Goal: Task Accomplishment & Management: Use online tool/utility

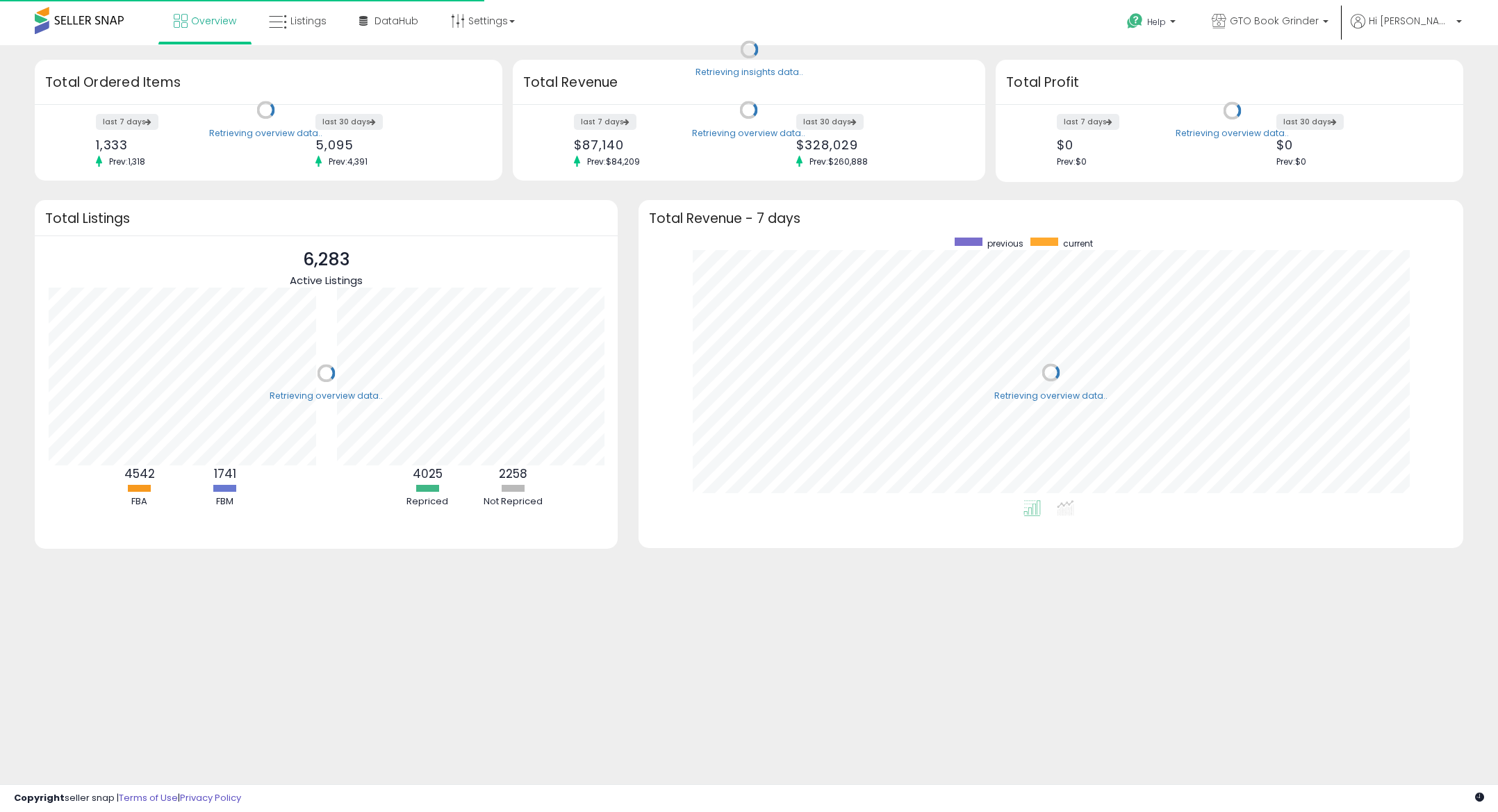
scroll to position [263, 797]
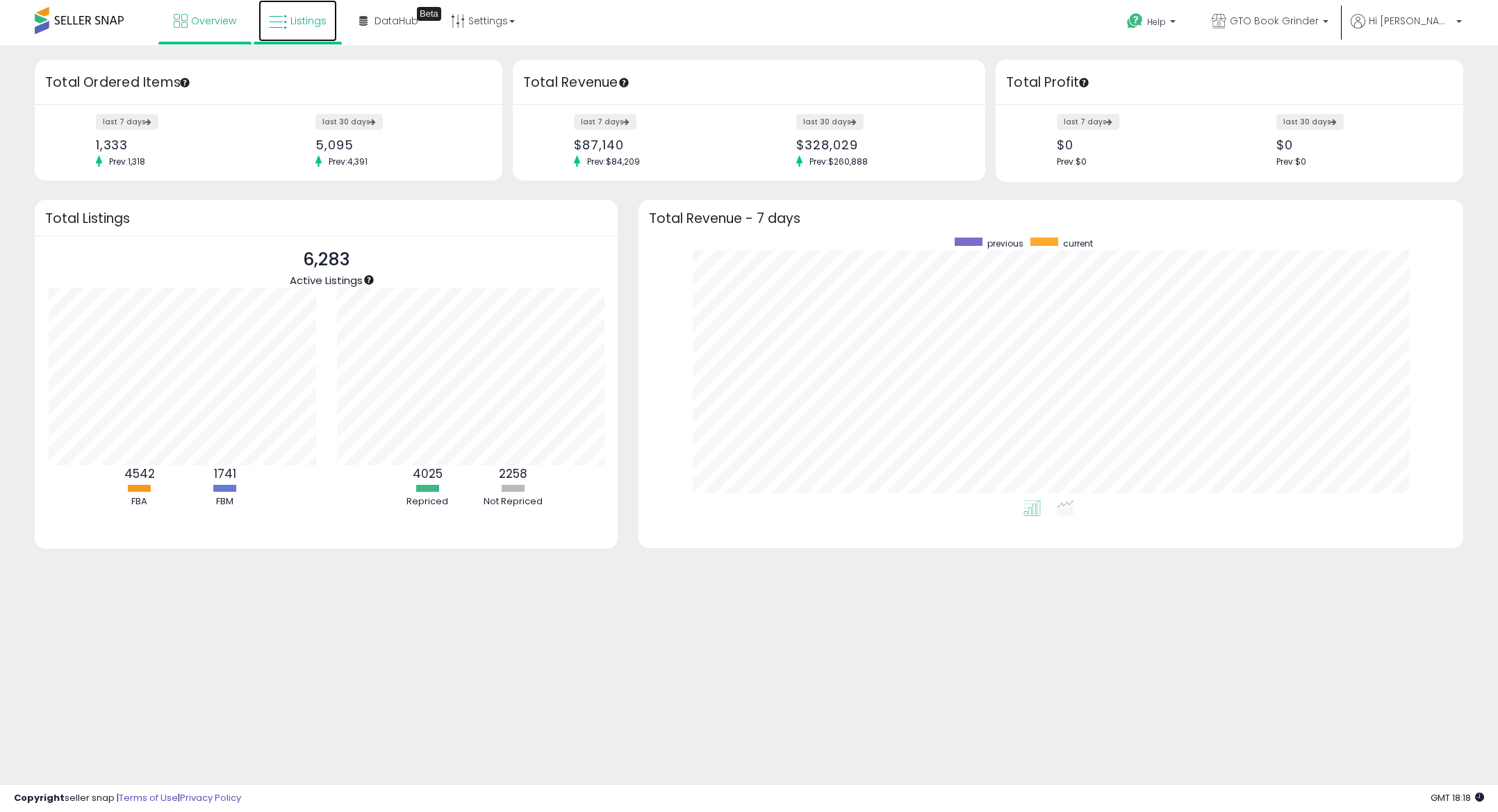
click at [303, 26] on span "Listings" at bounding box center [309, 20] width 36 height 14
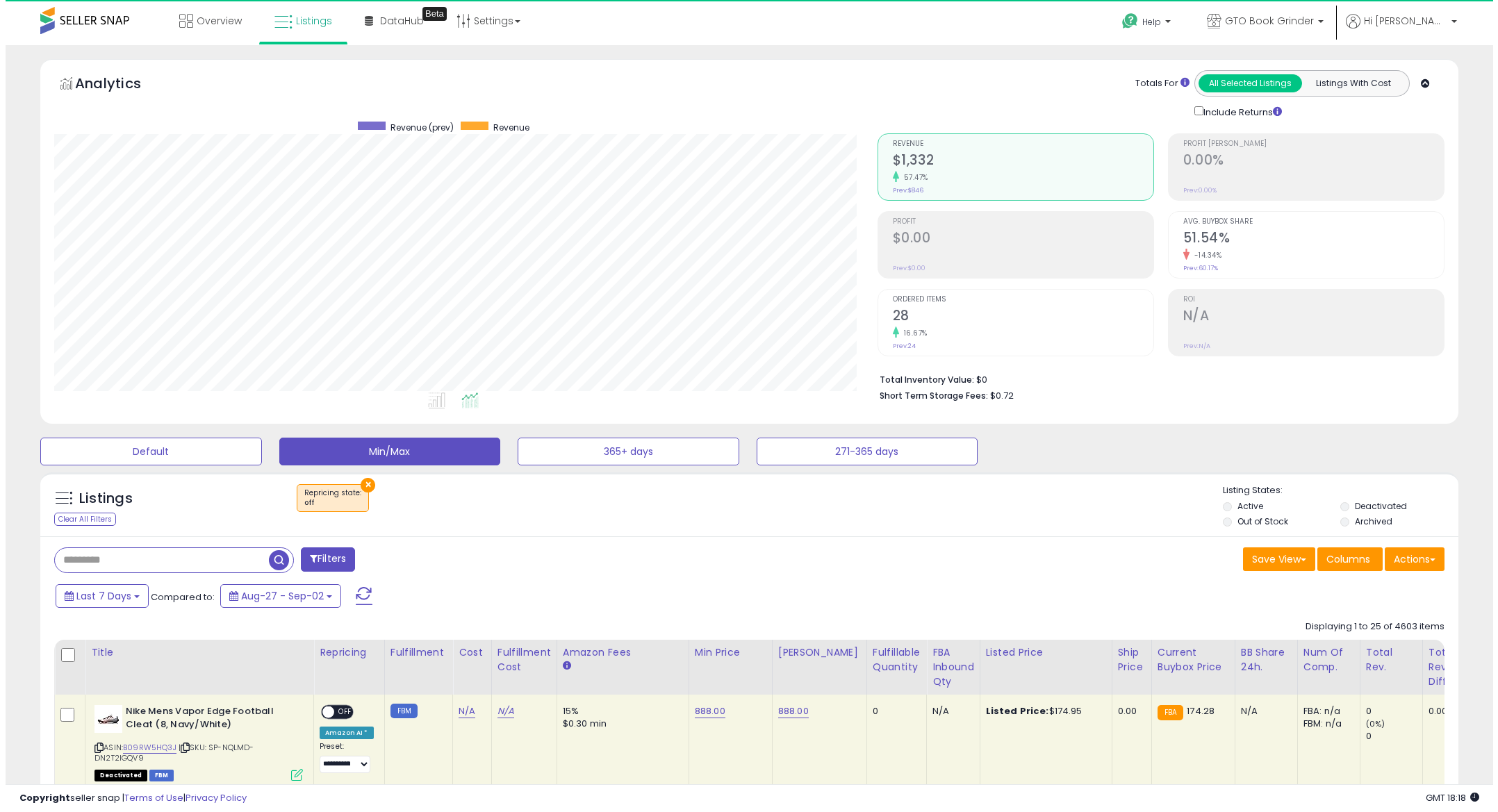
scroll to position [285, 823]
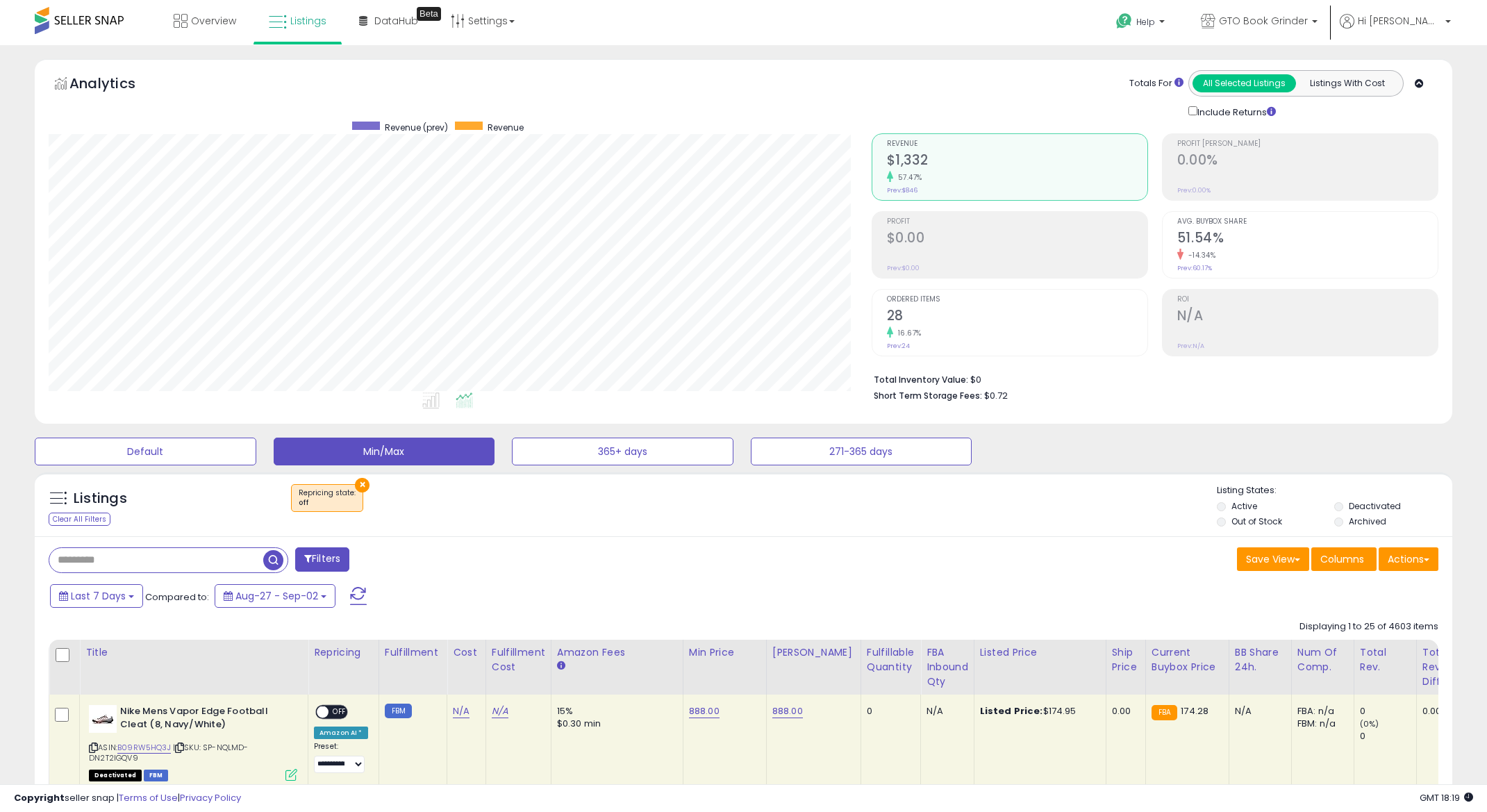
click at [355, 481] on button "×" at bounding box center [362, 485] width 14 height 14
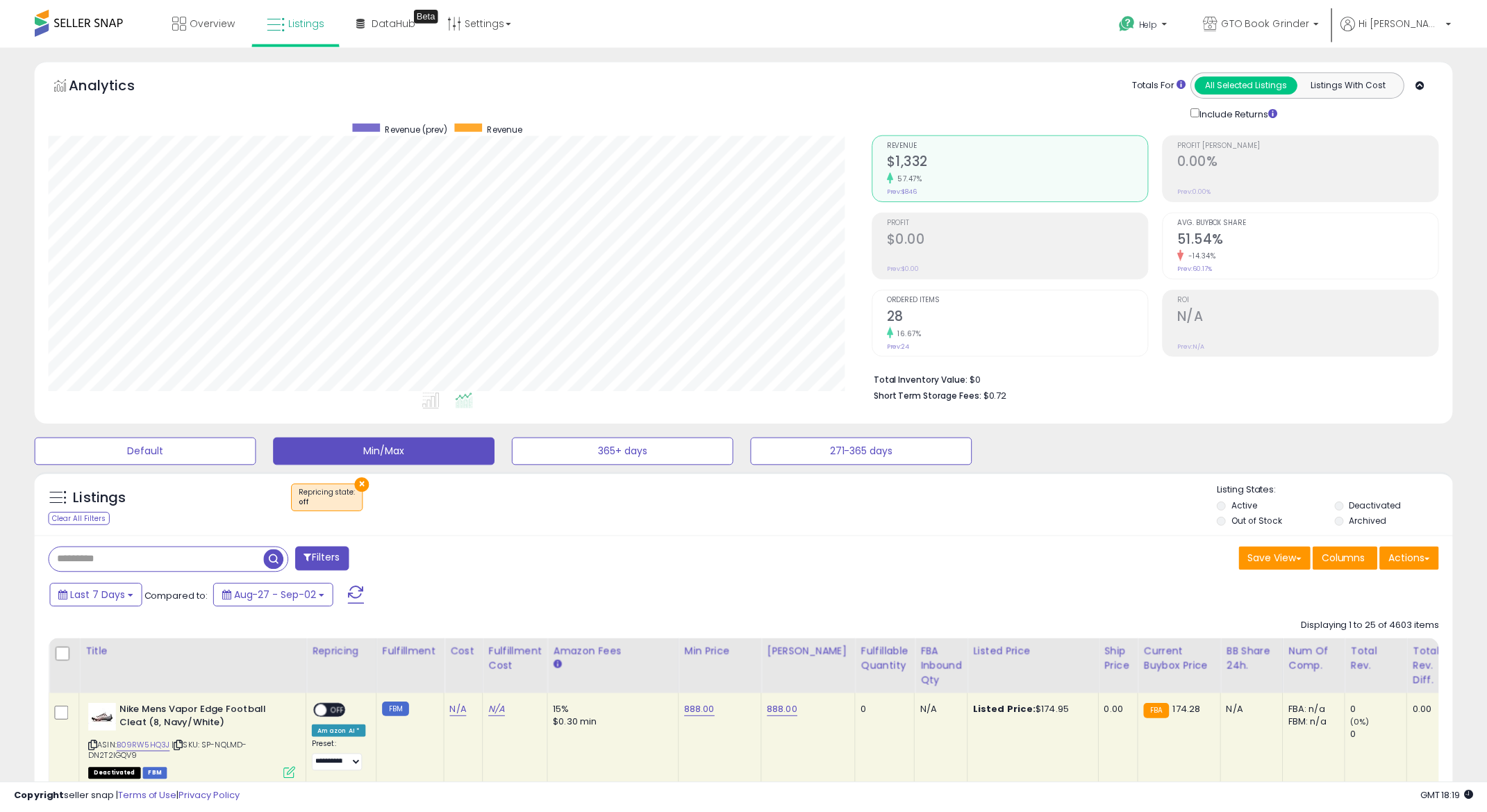
scroll to position [285, 828]
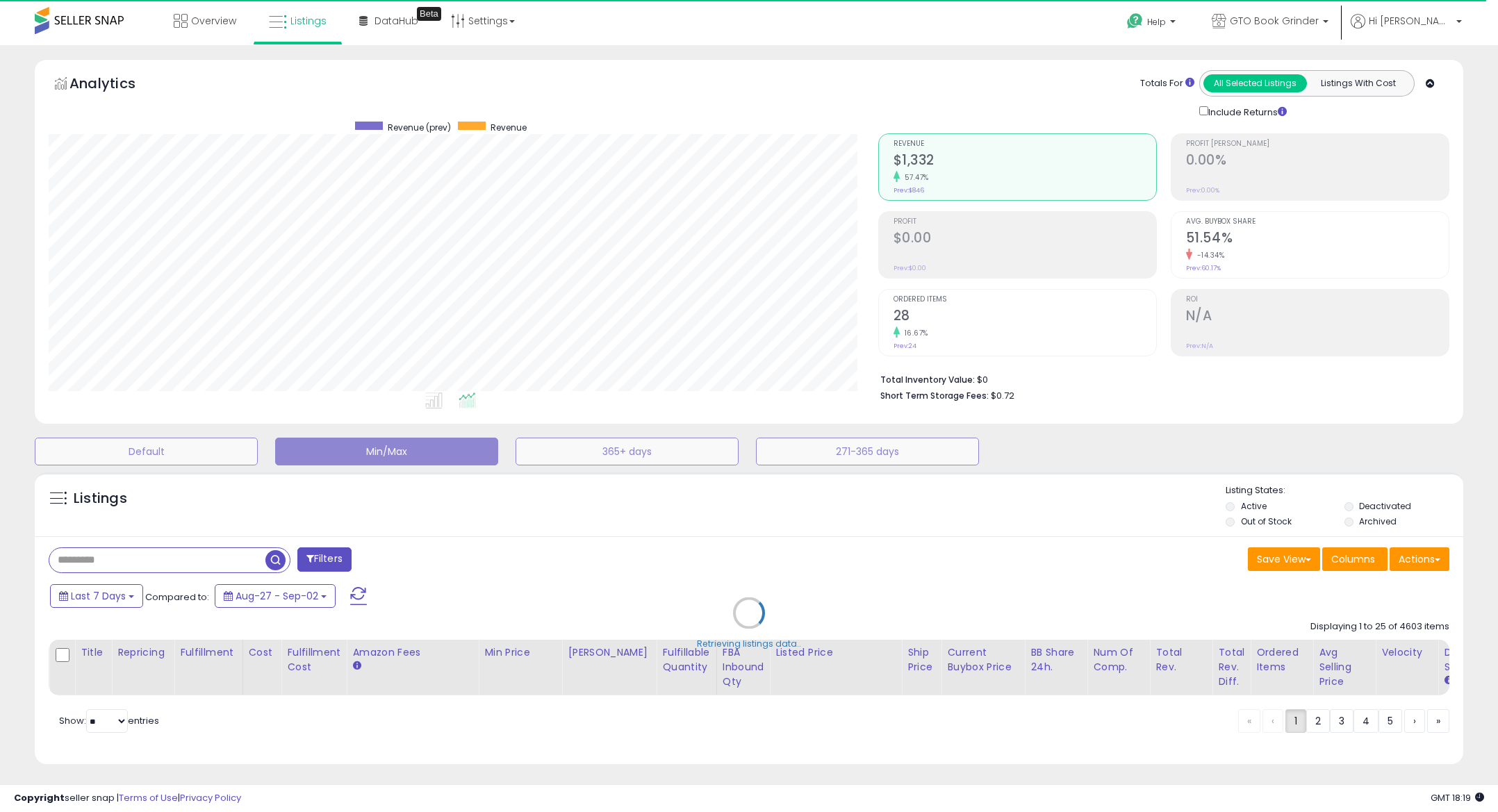
click at [1353, 518] on div "Retrieving listings data.." at bounding box center [749, 623] width 1449 height 316
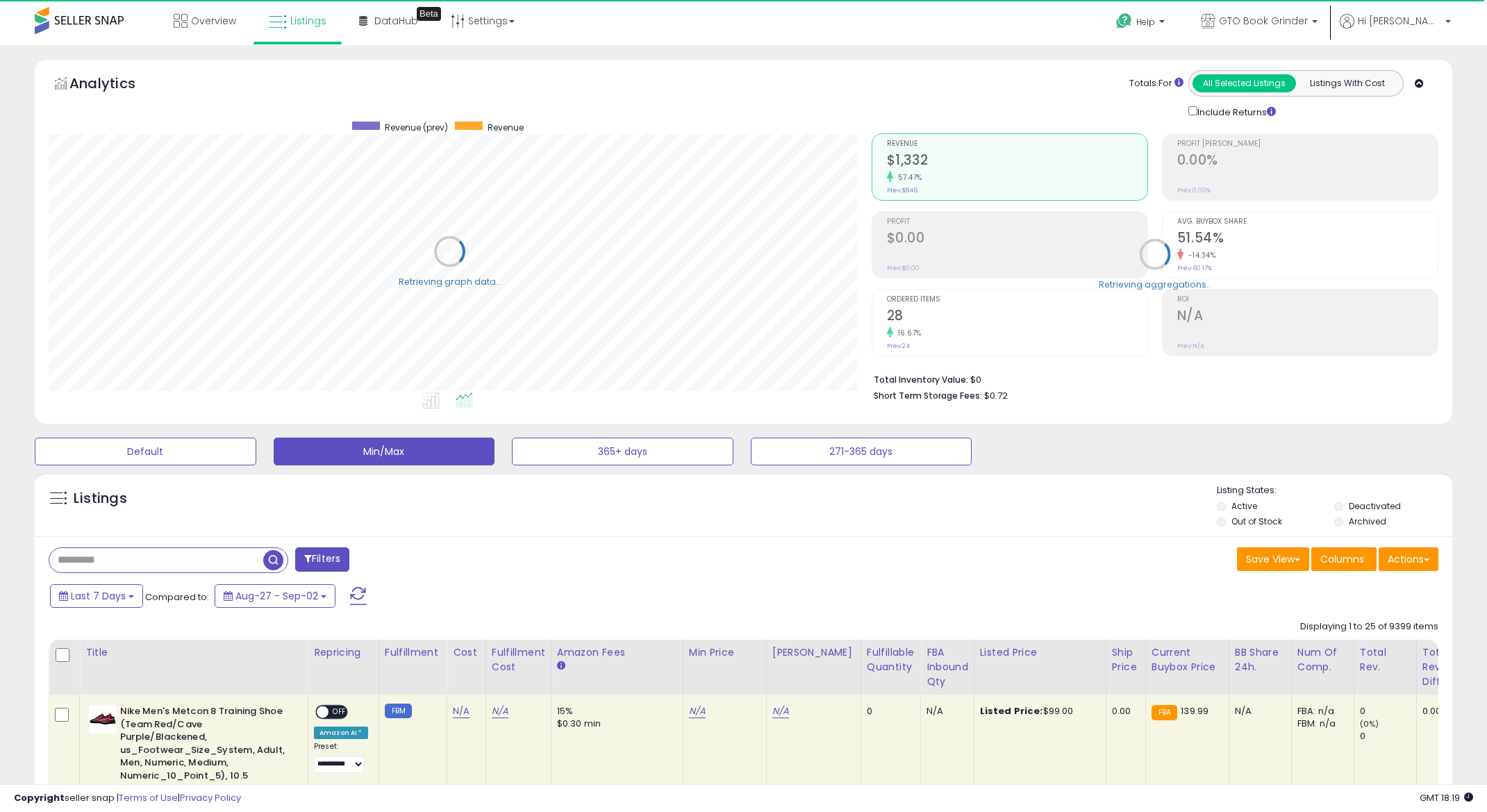
scroll to position [694256, 693773]
click at [1351, 523] on label "Archived" at bounding box center [1368, 521] width 38 height 12
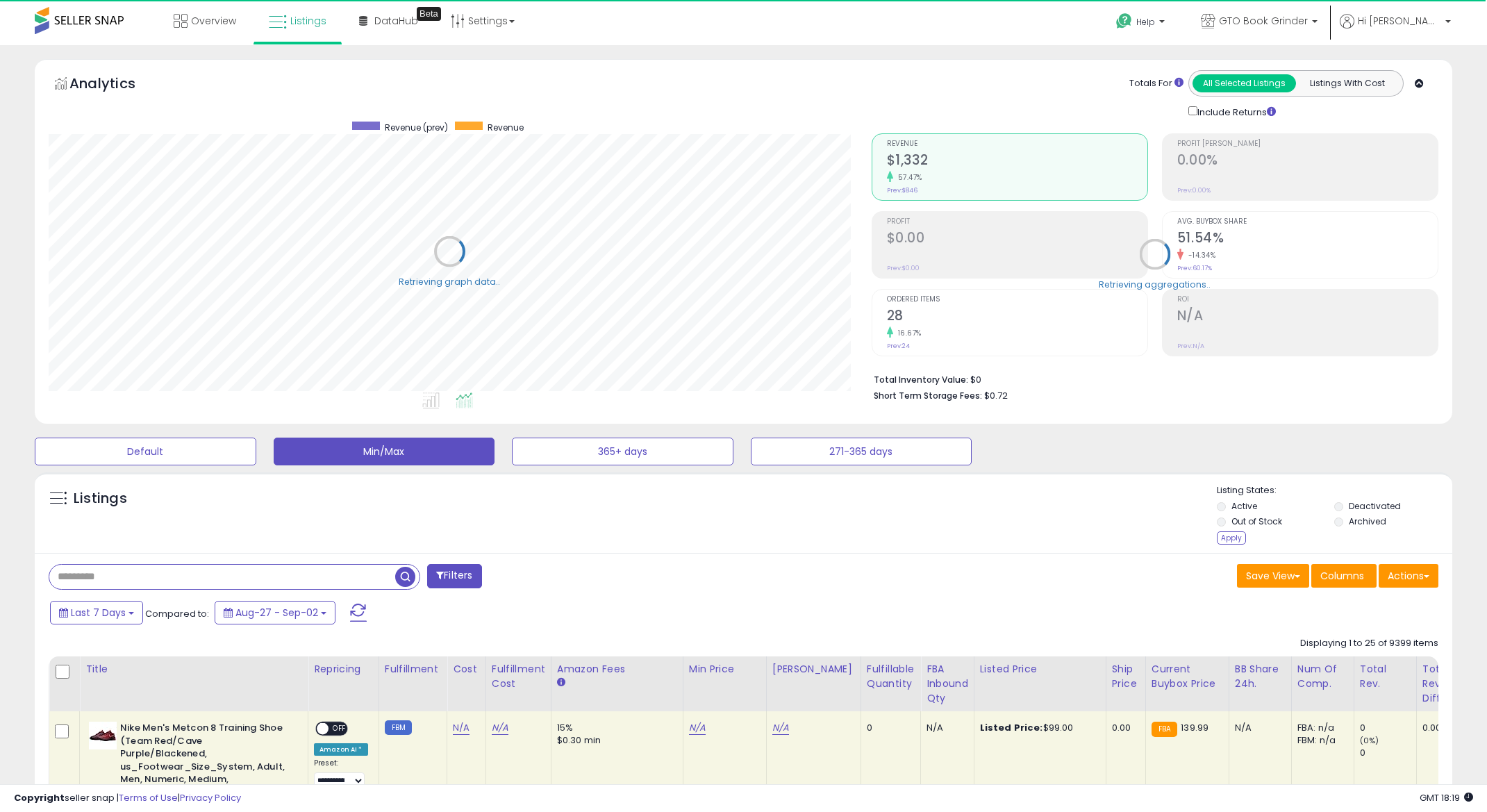
drag, startPoint x: 117, startPoint y: 581, endPoint x: 159, endPoint y: 570, distance: 43.4
click at [117, 581] on input "text" at bounding box center [222, 577] width 346 height 24
paste input "**********"
type input "**********"
drag, startPoint x: 95, startPoint y: 611, endPoint x: 104, endPoint y: 607, distance: 9.8
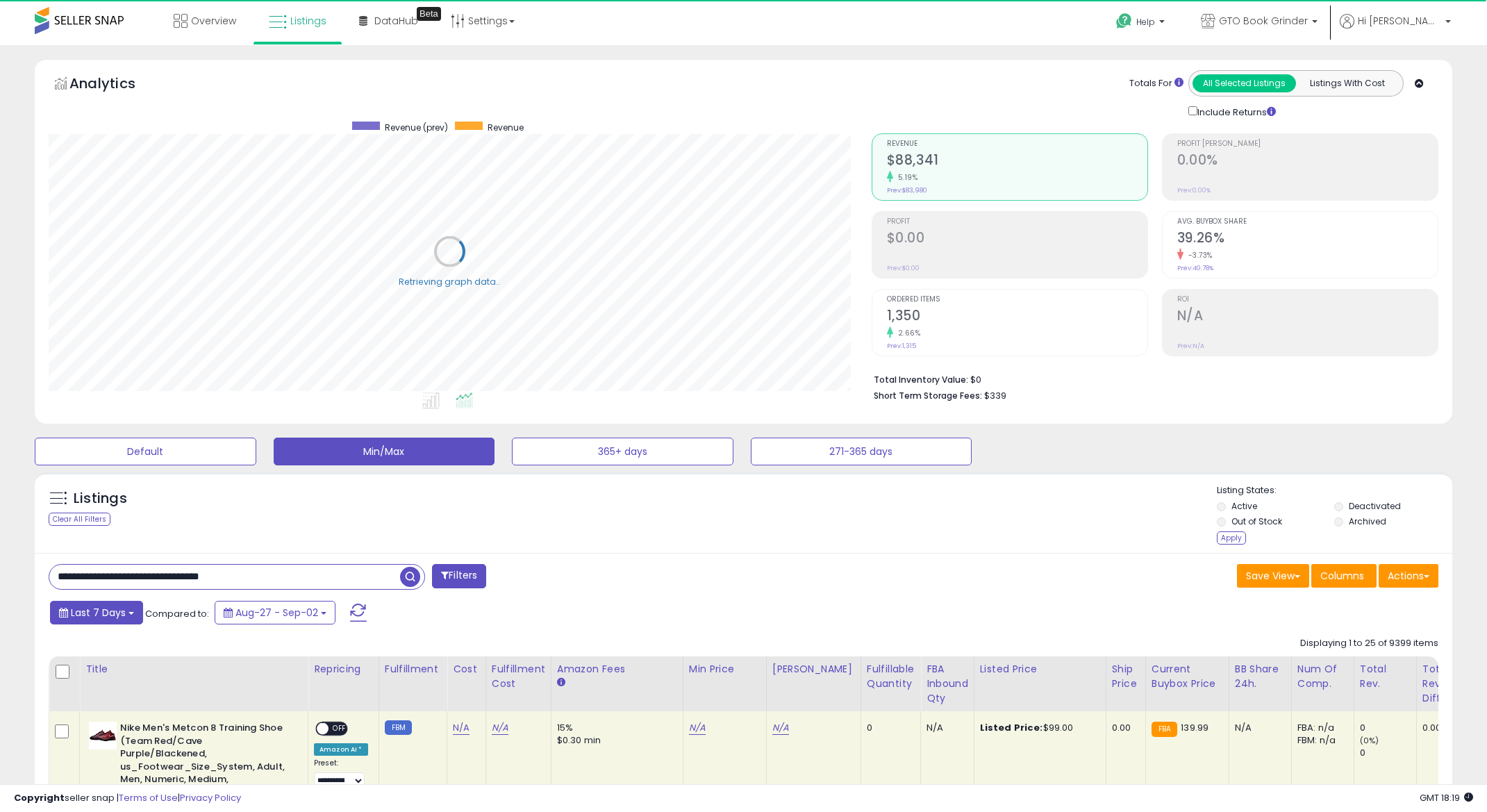
click at [96, 611] on span "Last 7 Days" at bounding box center [98, 612] width 55 height 14
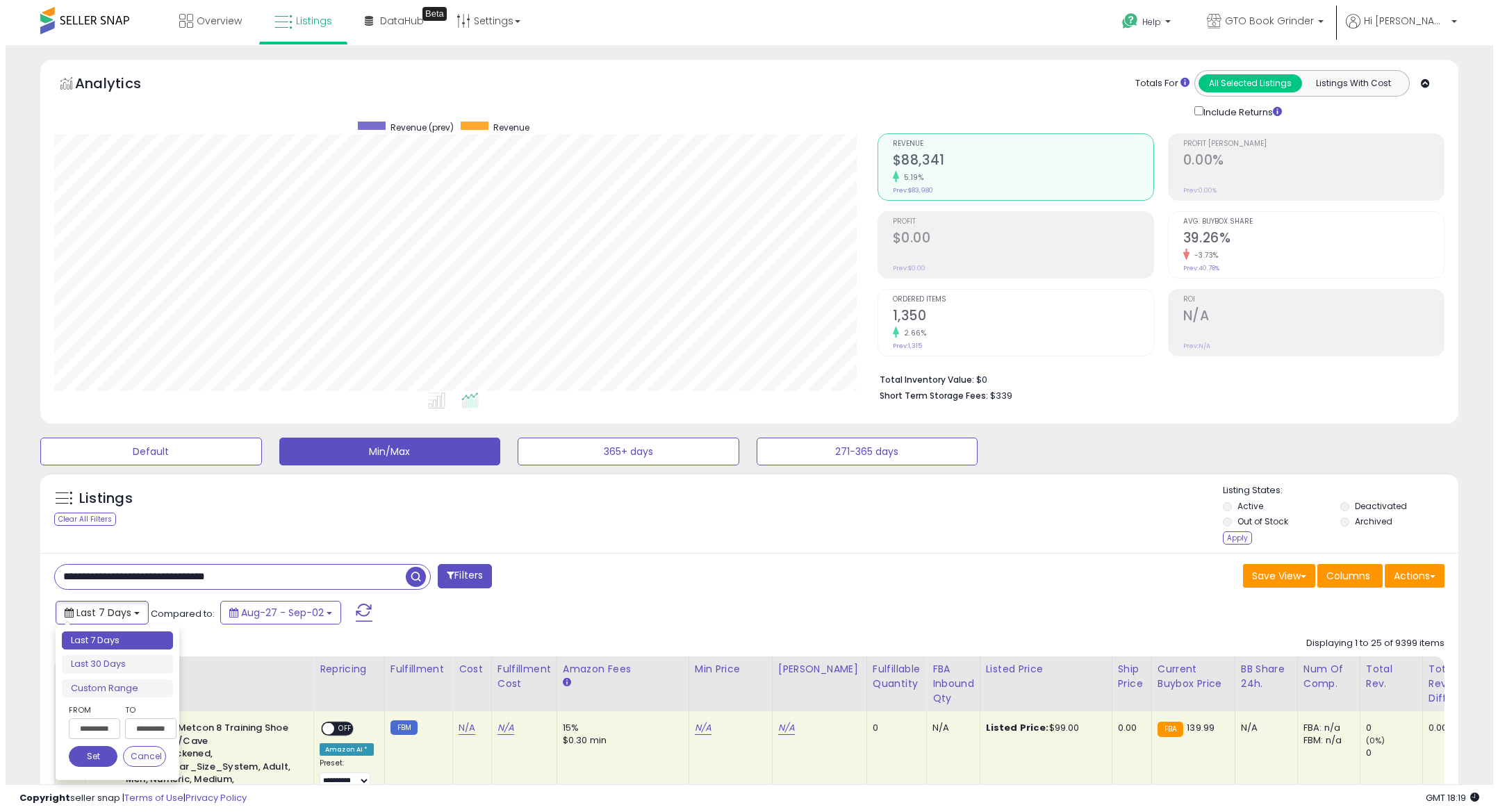
scroll to position [285, 823]
click at [82, 726] on input "**********" at bounding box center [89, 728] width 51 height 21
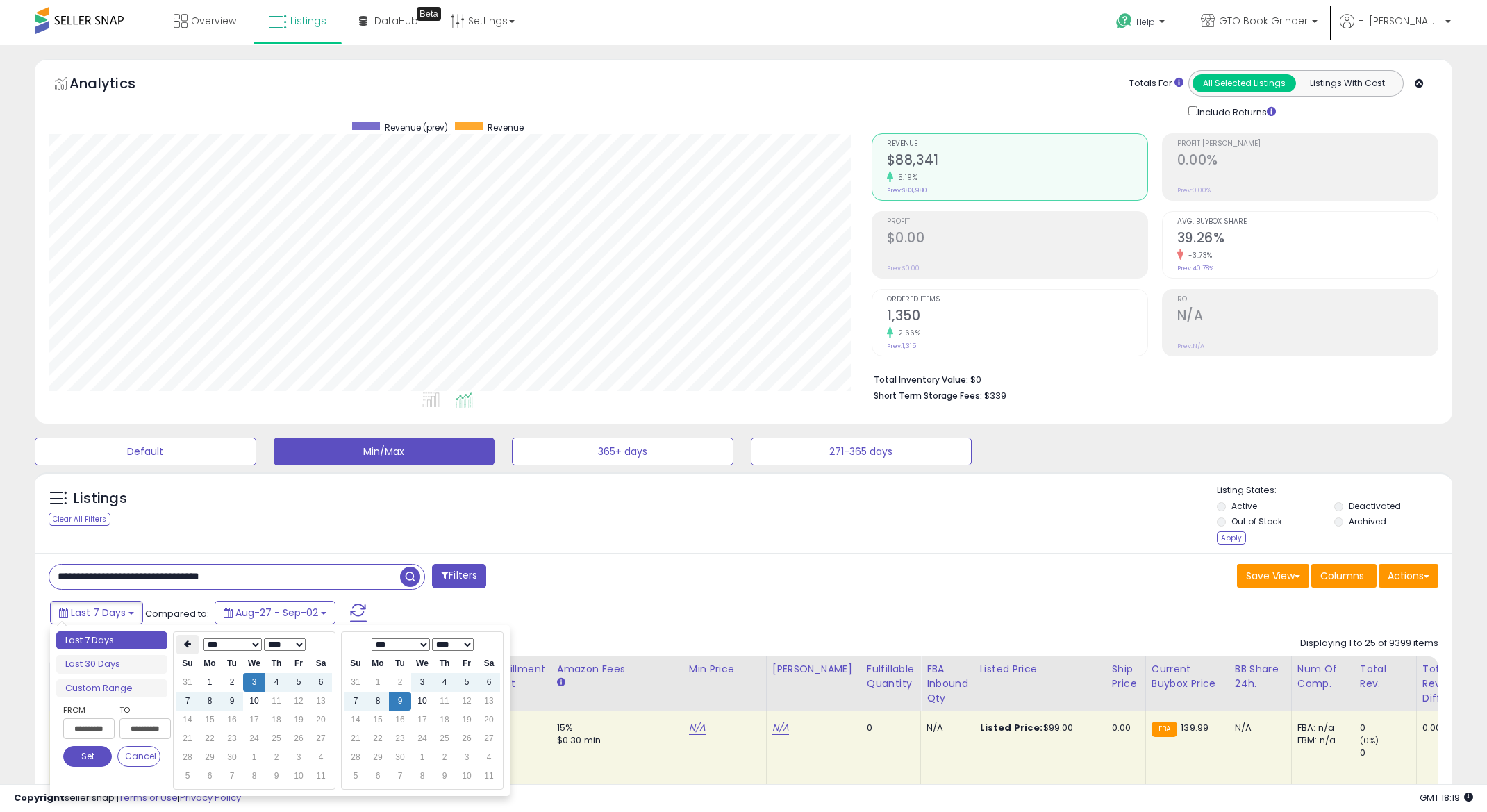
click at [184, 639] on th at bounding box center [187, 644] width 22 height 19
click at [185, 641] on icon at bounding box center [188, 644] width 7 height 9
click at [186, 641] on icon at bounding box center [188, 644] width 7 height 9
click at [186, 641] on icon at bounding box center [188, 644] width 7 height 9
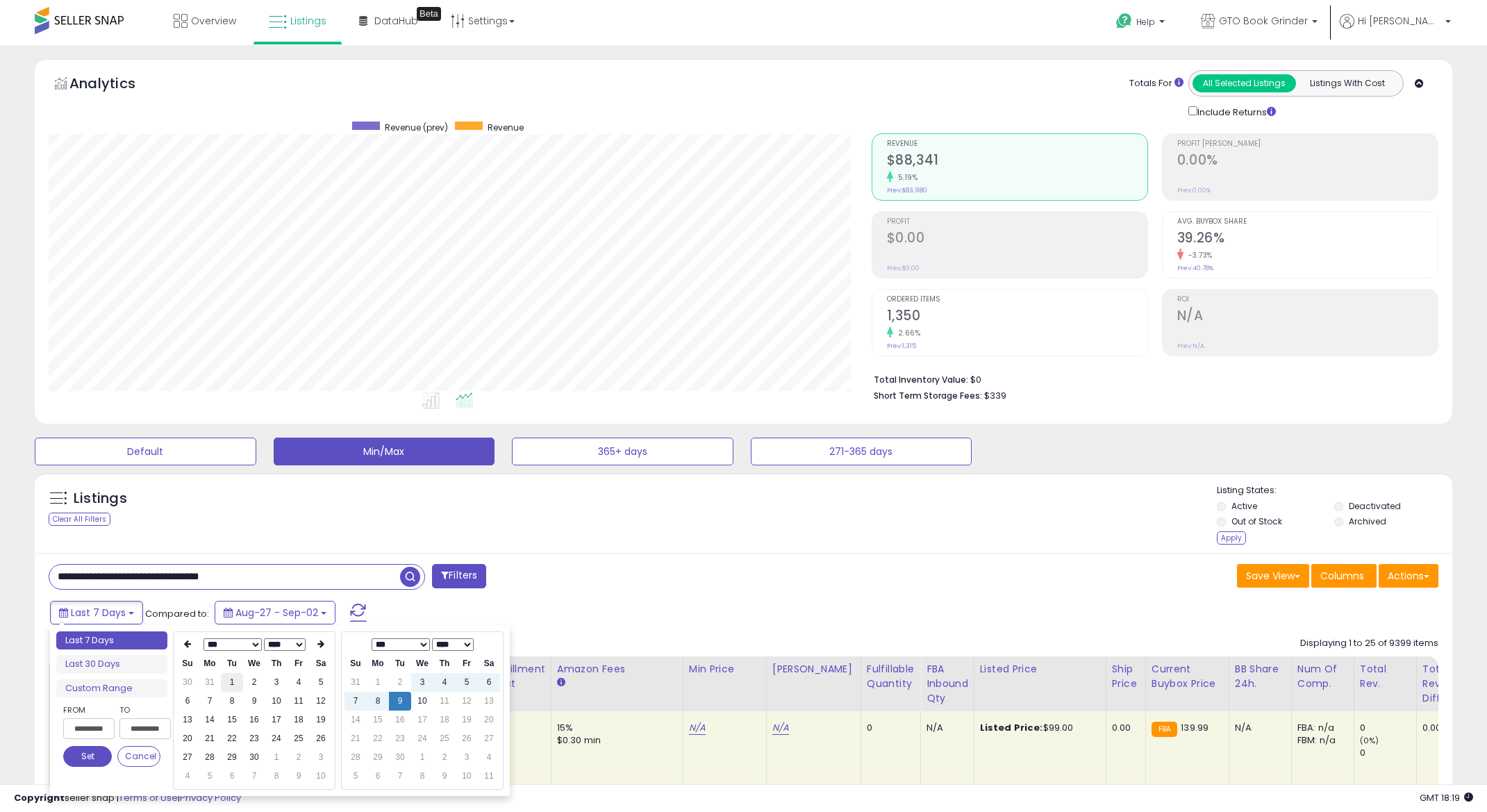
click at [236, 678] on td "1" at bounding box center [231, 682] width 22 height 19
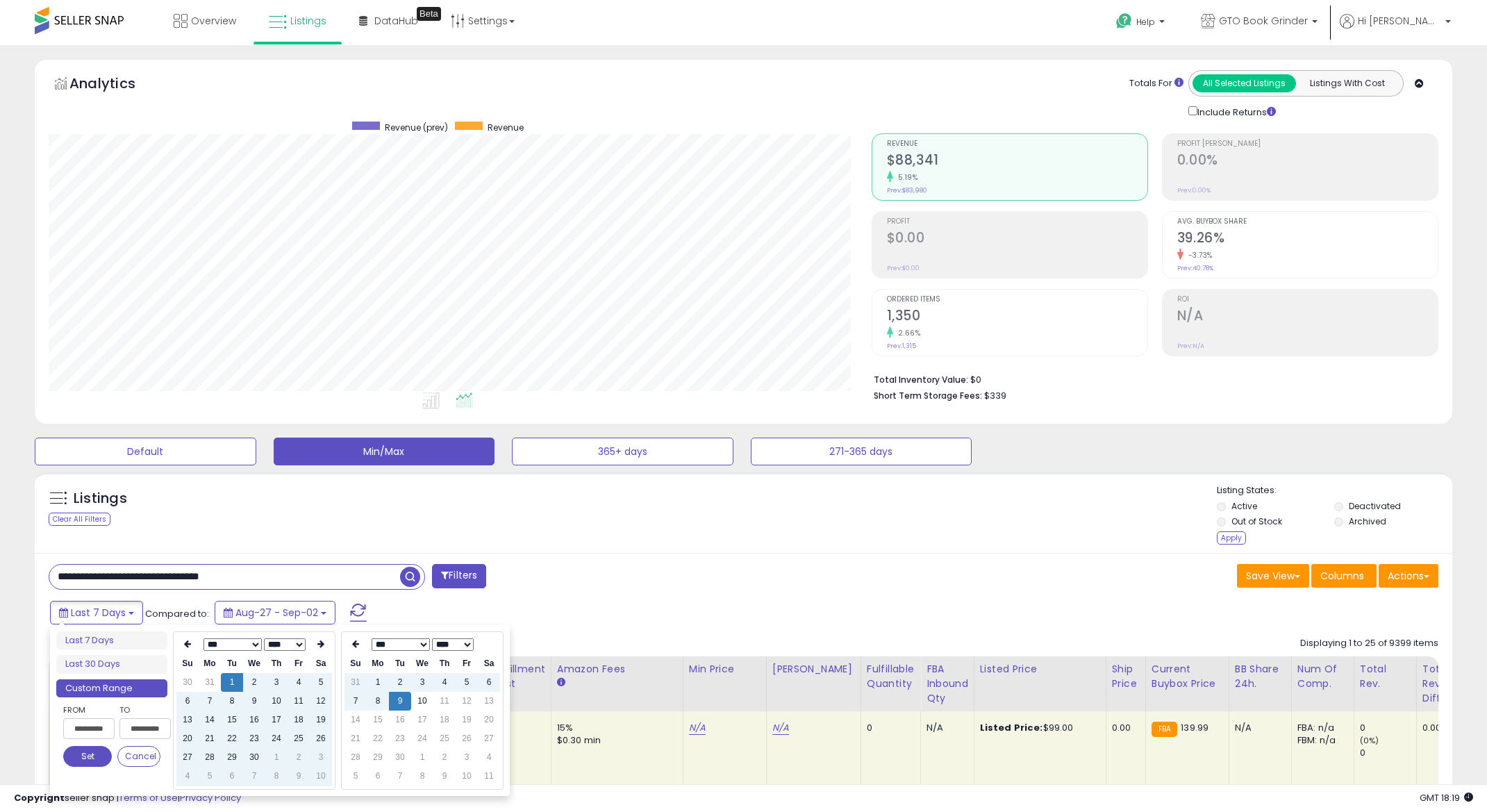
type input "**********"
click at [89, 752] on button "Set" at bounding box center [88, 756] width 49 height 21
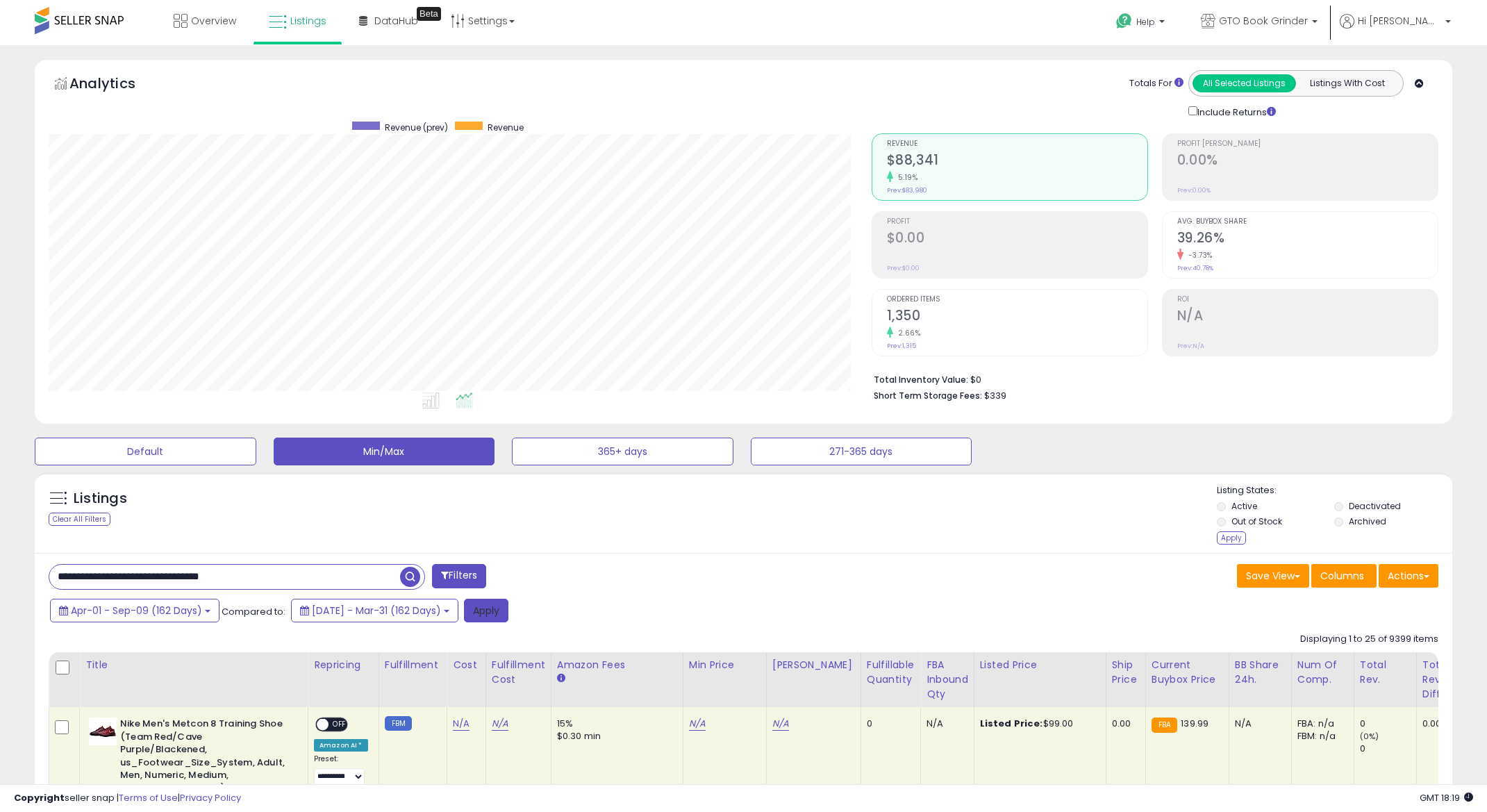
click at [509, 608] on button "Apply" at bounding box center [486, 610] width 44 height 24
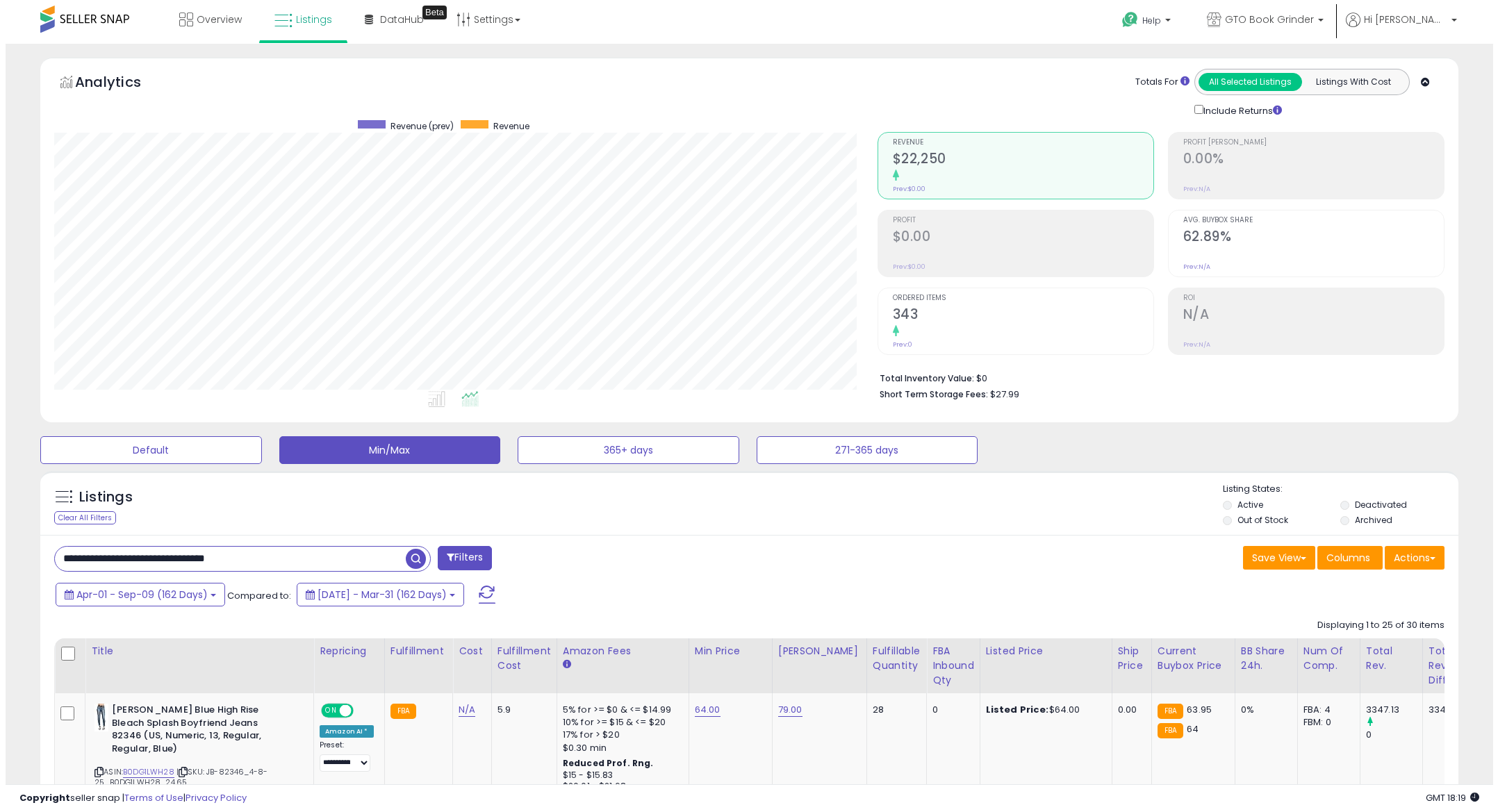
scroll to position [0, 0]
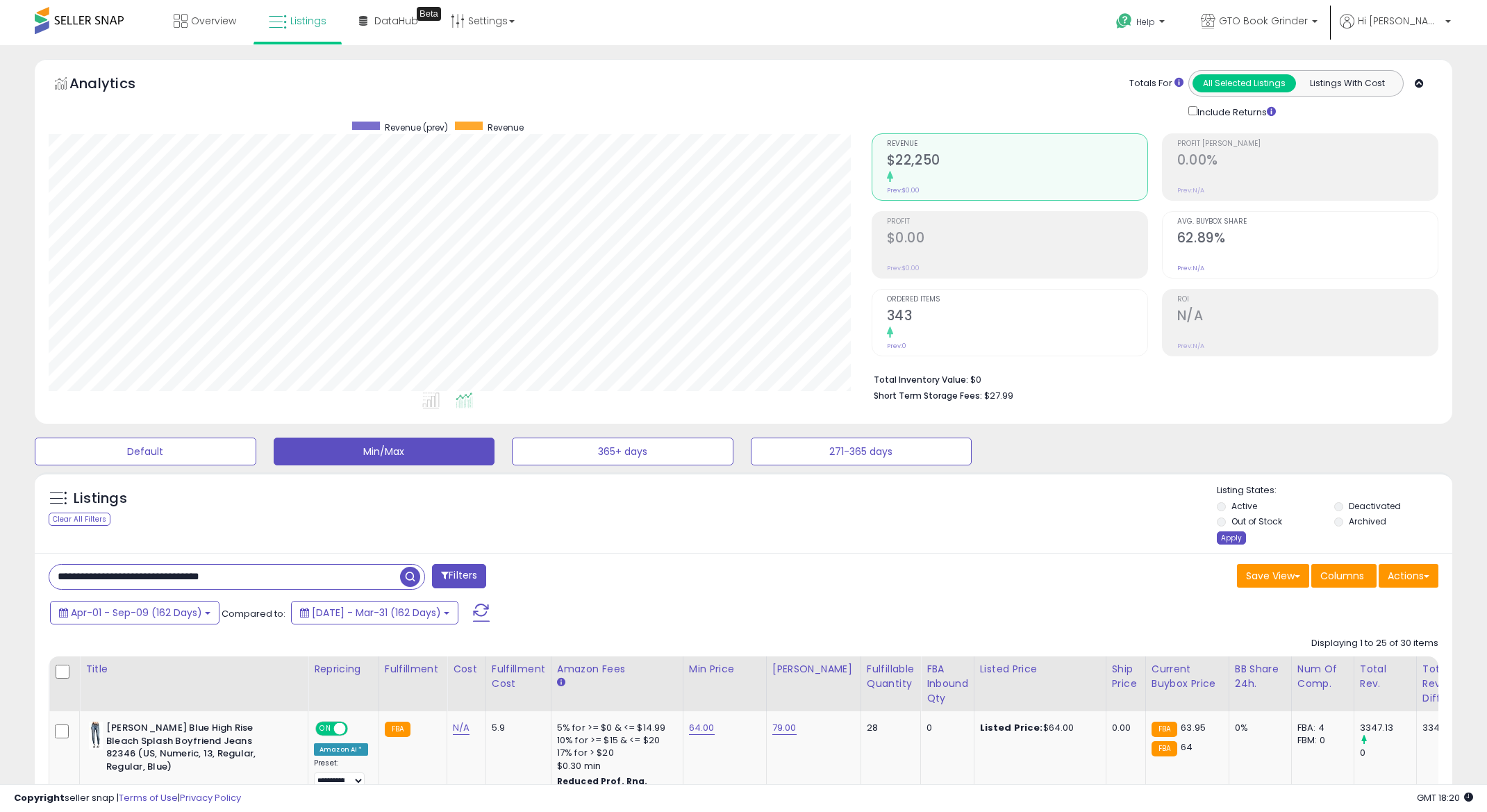
click at [1231, 541] on div "Apply" at bounding box center [1231, 538] width 29 height 13
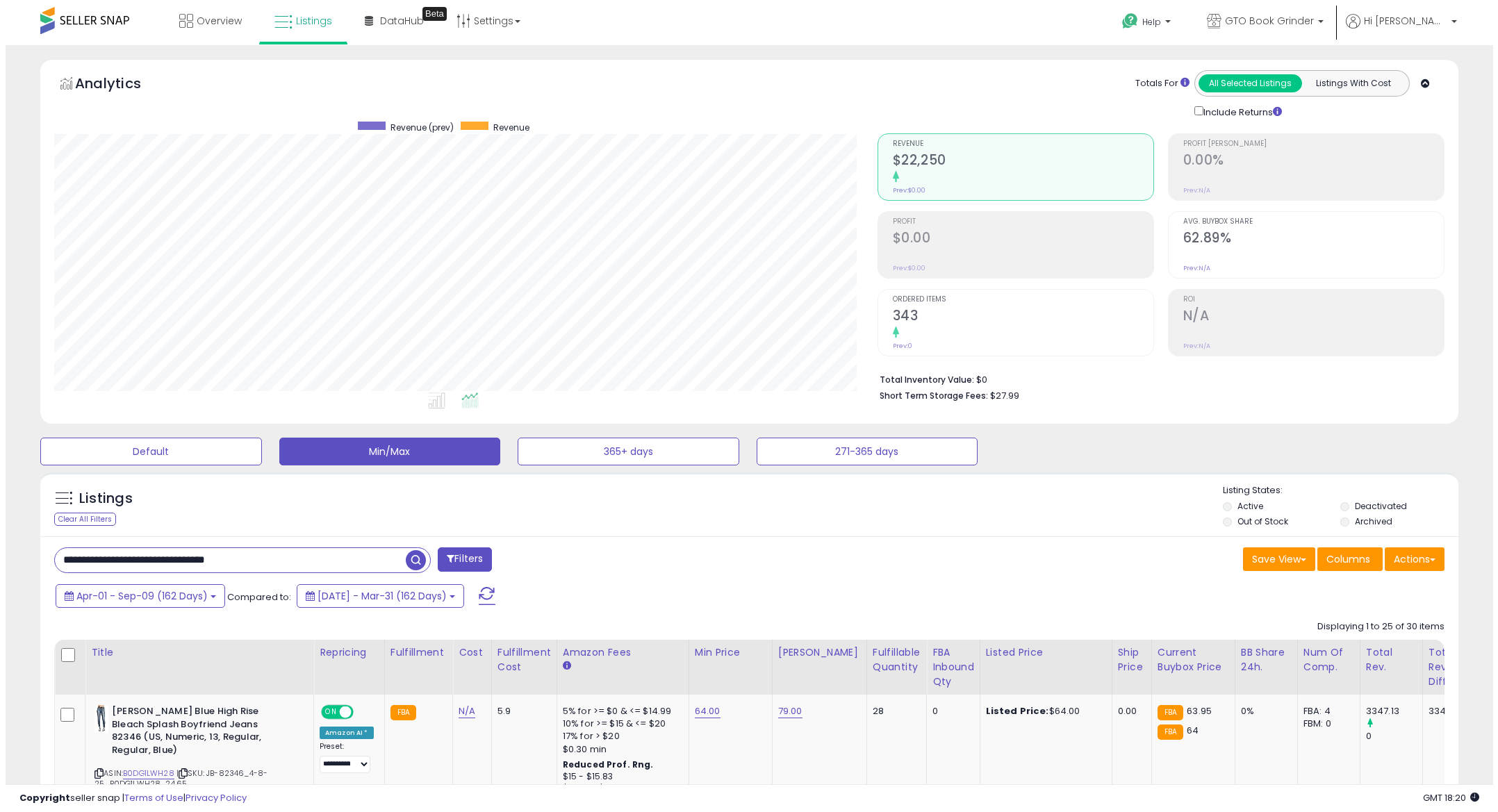
scroll to position [285, 823]
click at [919, 314] on h2 "343" at bounding box center [1017, 317] width 261 height 19
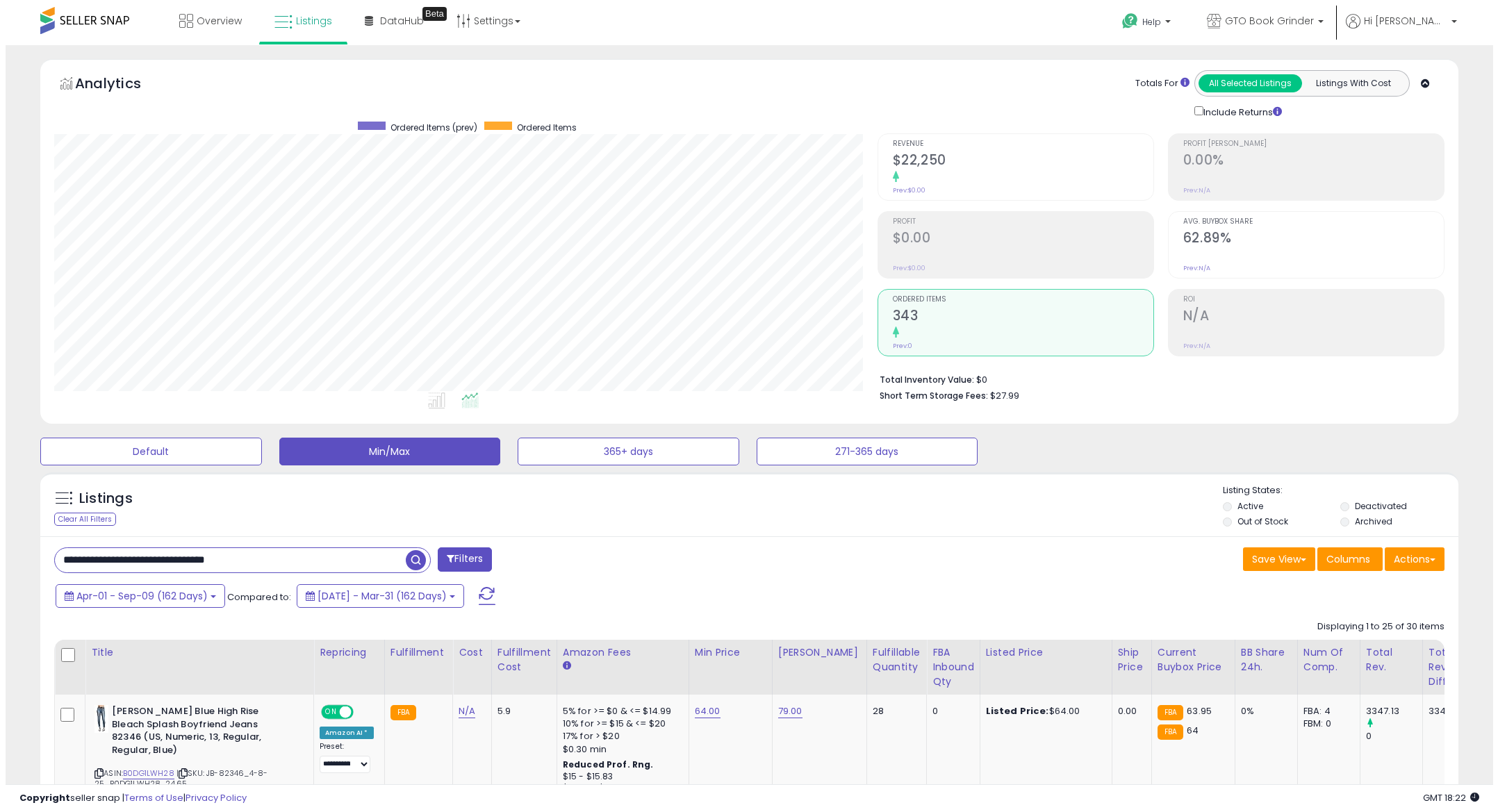
scroll to position [694256, 693905]
drag, startPoint x: 309, startPoint y: 556, endPoint x: -29, endPoint y: 552, distance: 338.0
click at [0, 552] on html "Unable to login Retrieving listings data.. has not yet accepted the Terms of Us…" at bounding box center [744, 406] width 1487 height 812
click at [409, 555] on span "button" at bounding box center [410, 560] width 20 height 20
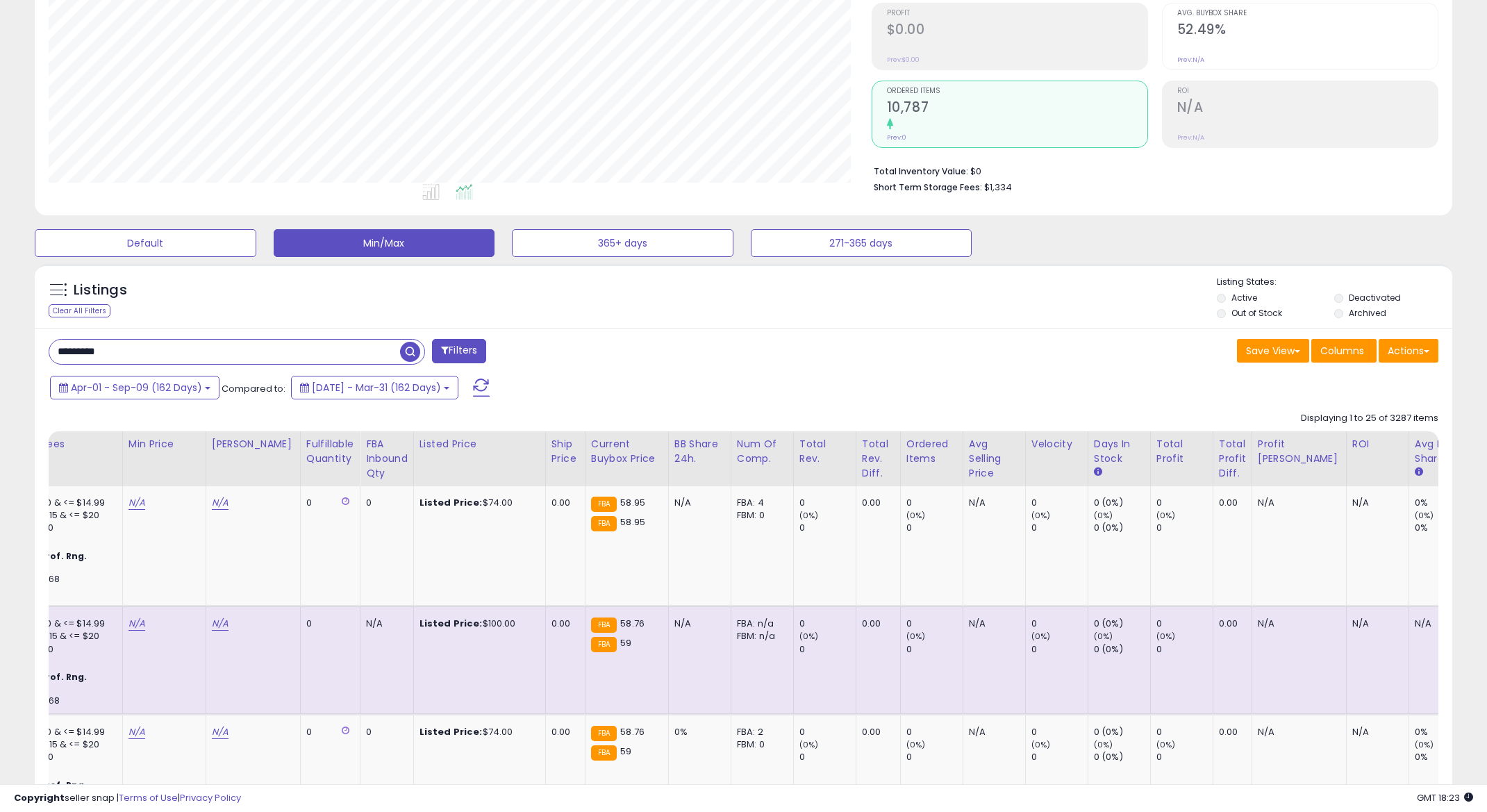
scroll to position [0, 584]
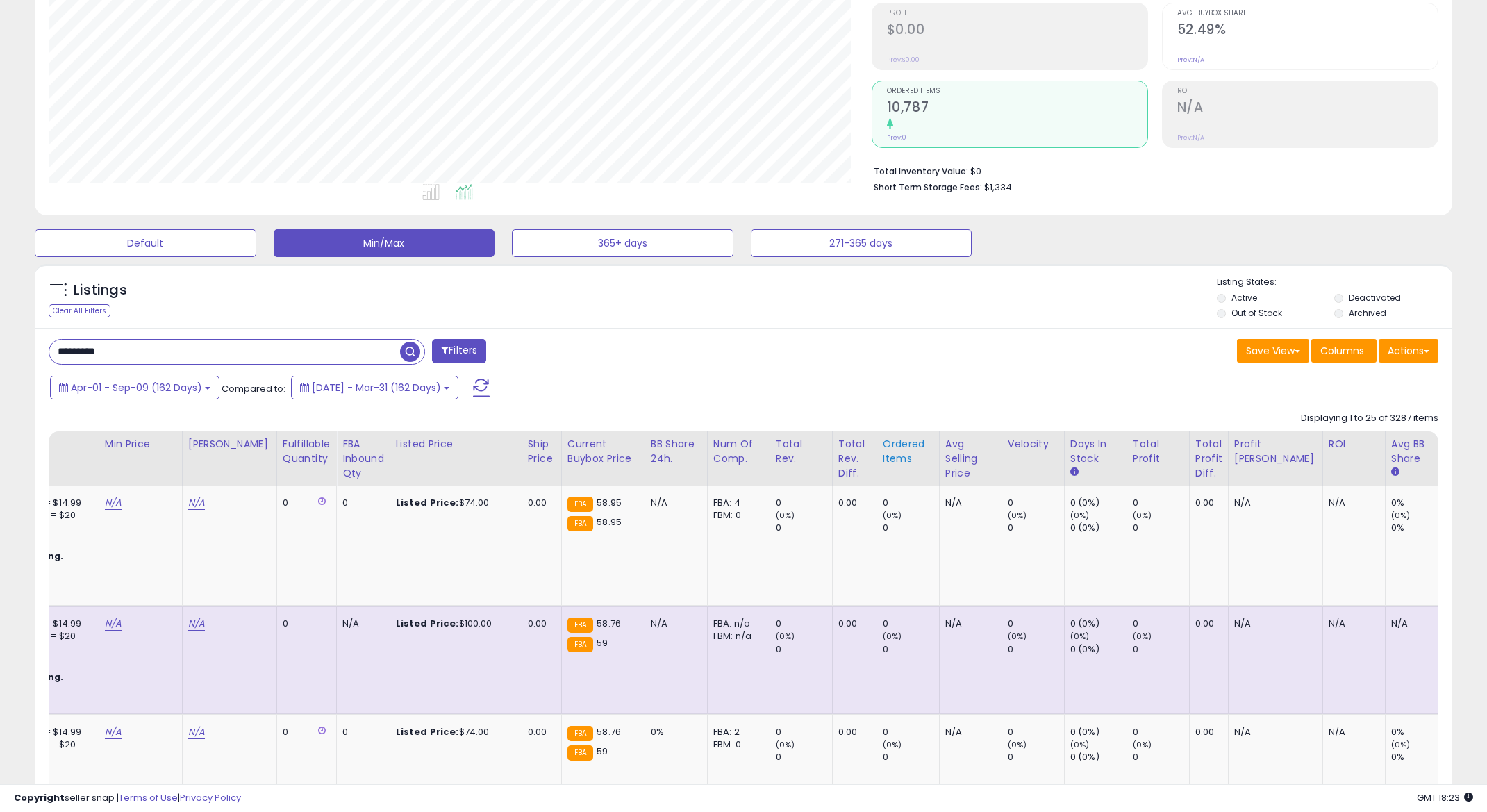
click at [886, 460] on div "Ordered Items" at bounding box center [908, 451] width 51 height 29
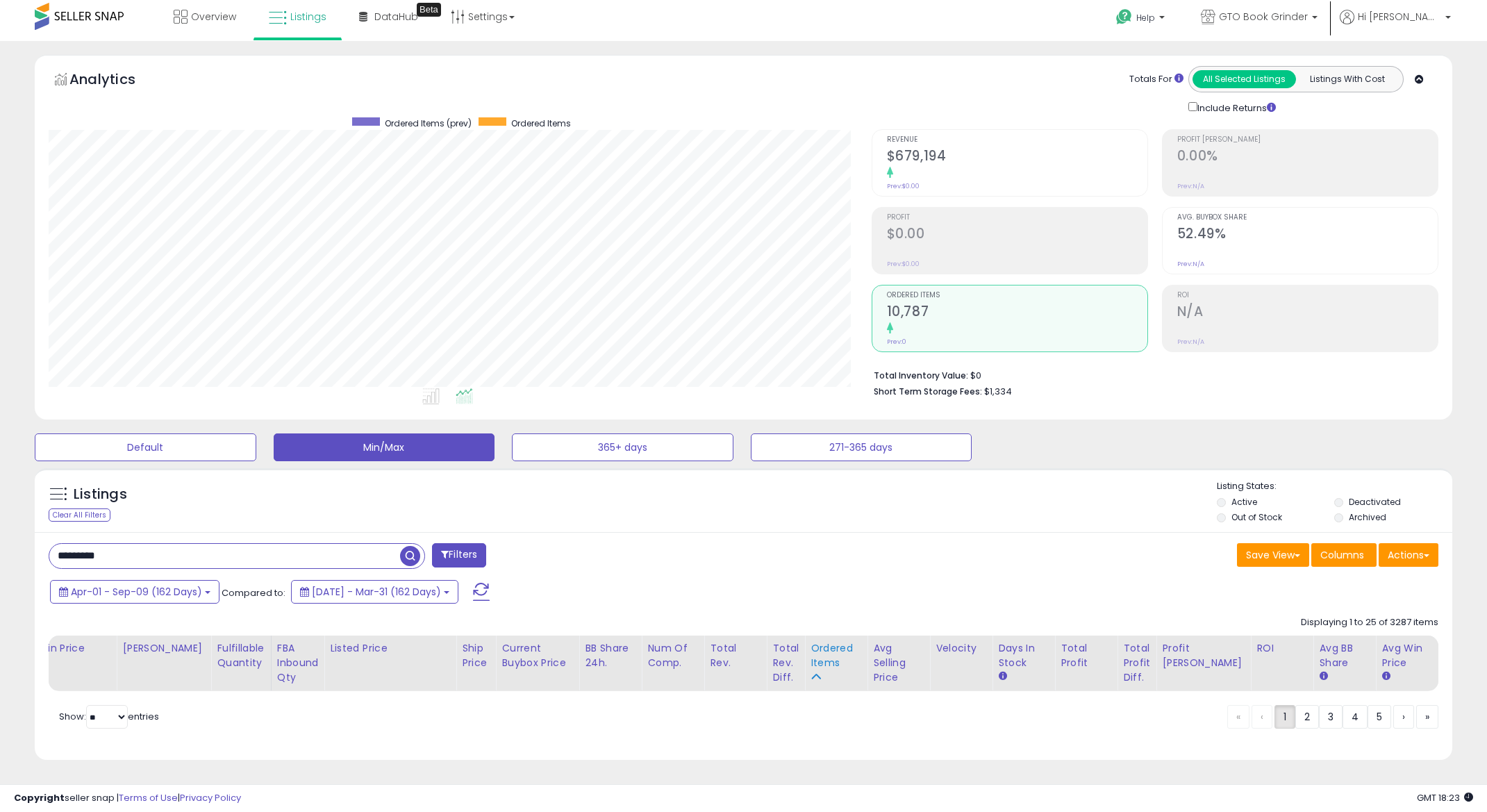
scroll to position [0, 0]
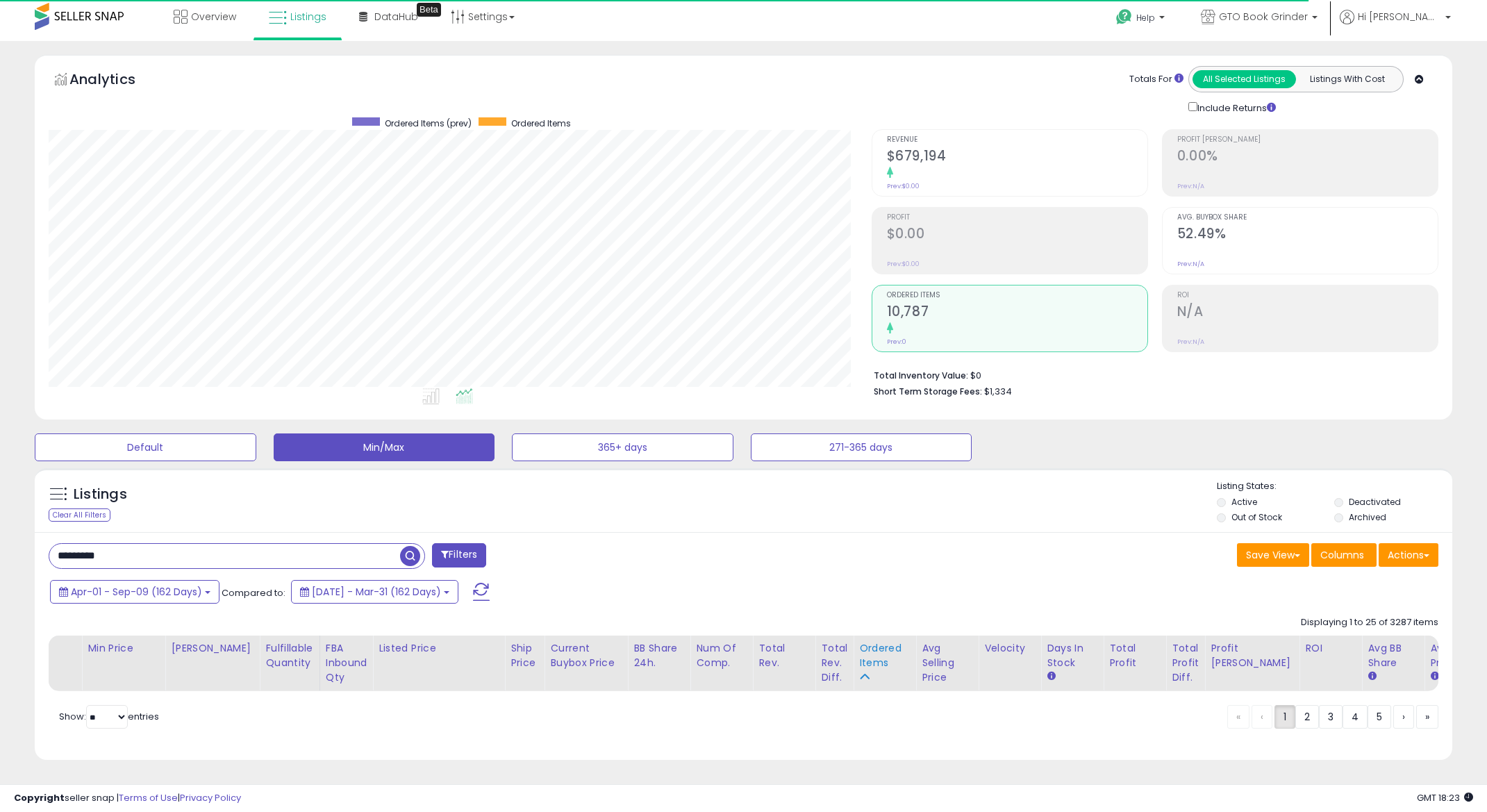
click at [859, 648] on div "Ordered Items" at bounding box center [884, 656] width 51 height 29
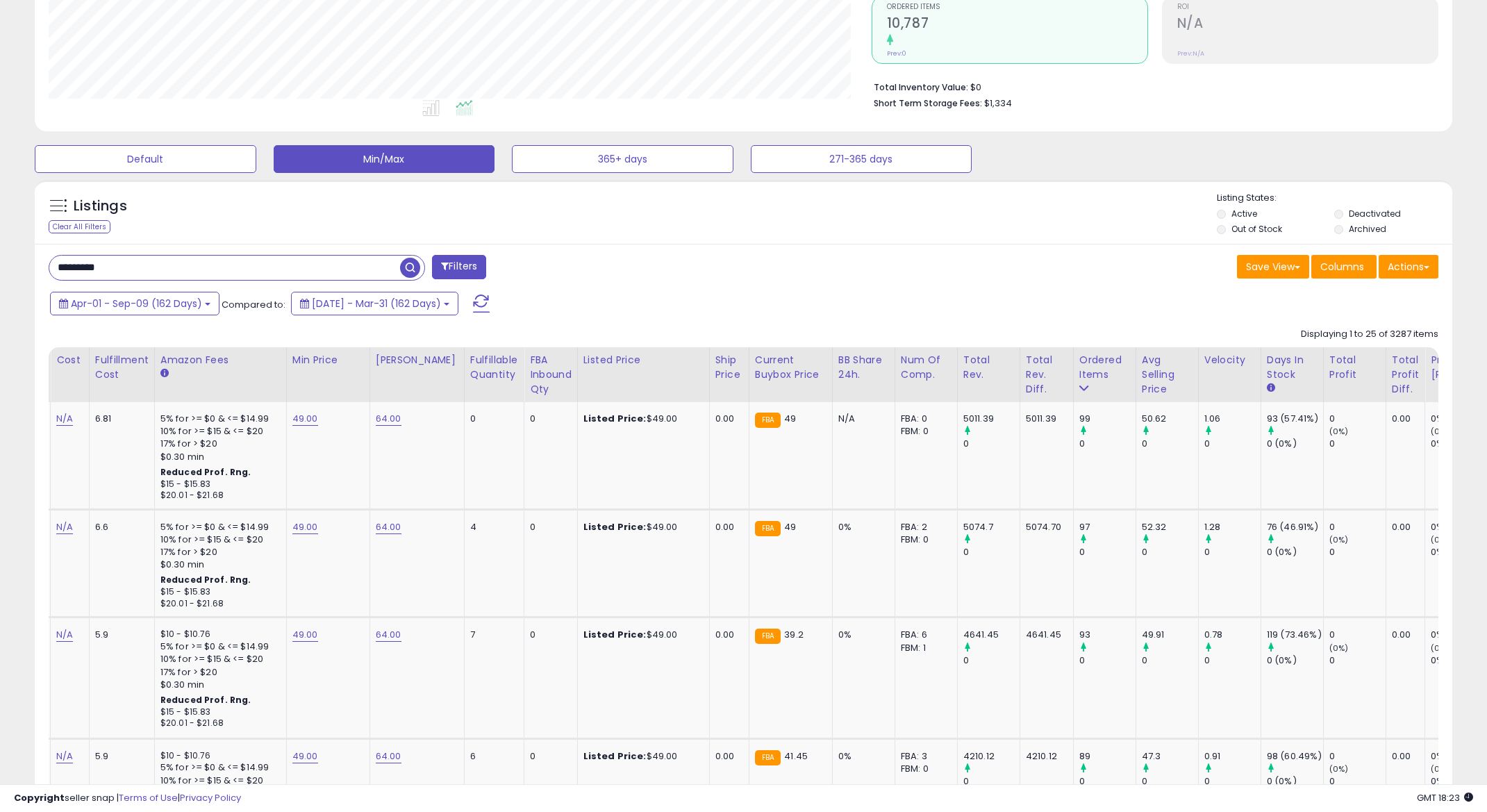
scroll to position [0, 164]
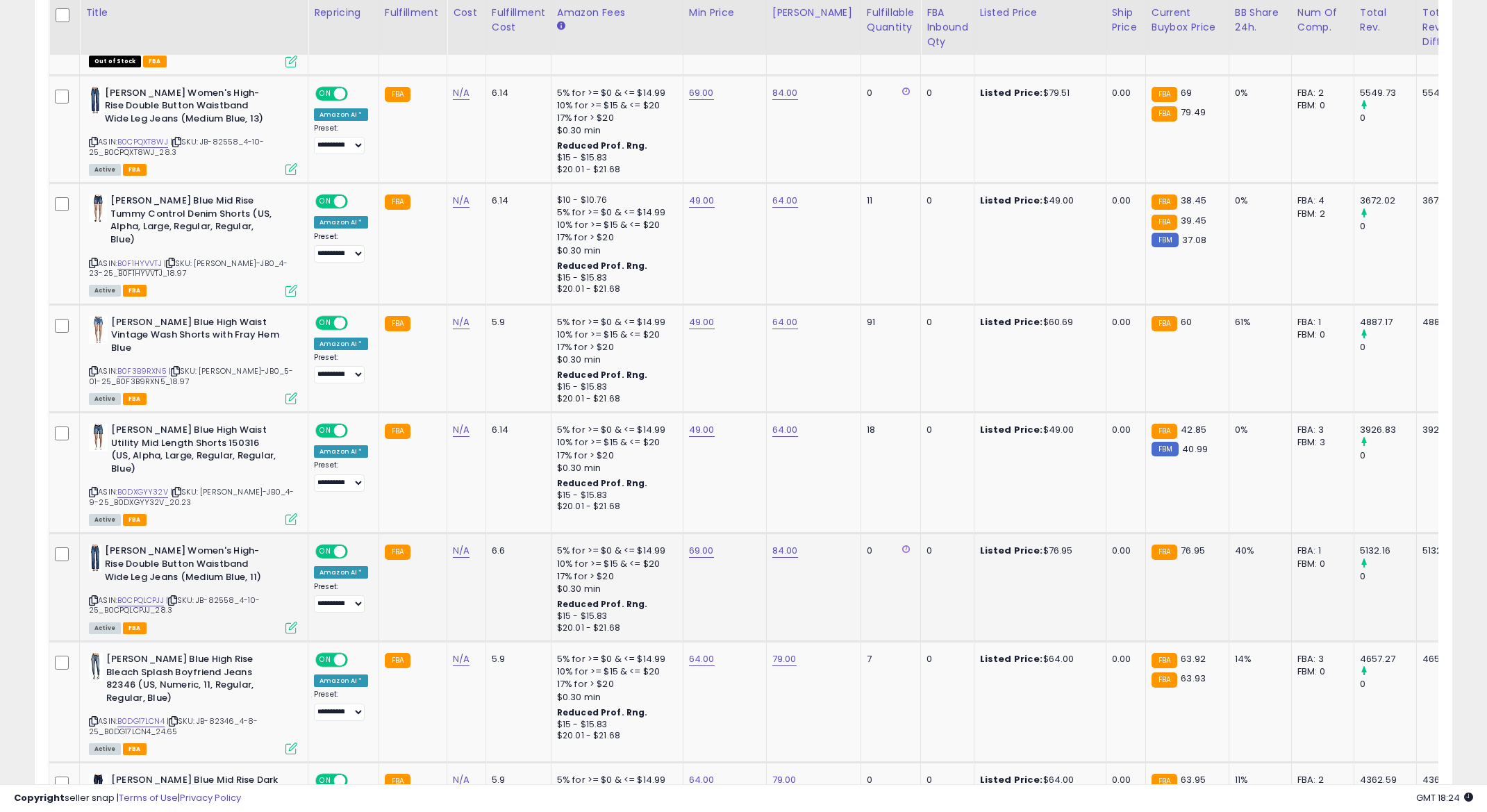
click at [199, 544] on b "Judy Blue Women's High-Rise Double Button Waistband Wide Leg Jeans (Medium Blue…" at bounding box center [189, 565] width 169 height 42
drag, startPoint x: 199, startPoint y: 517, endPoint x: 225, endPoint y: 530, distance: 29.1
click at [225, 544] on b "Judy Blue Women's High-Rise Double Button Waistband Wide Leg Jeans (Medium Blue…" at bounding box center [189, 565] width 169 height 42
copy b "High-Rise Double Button Waistband"
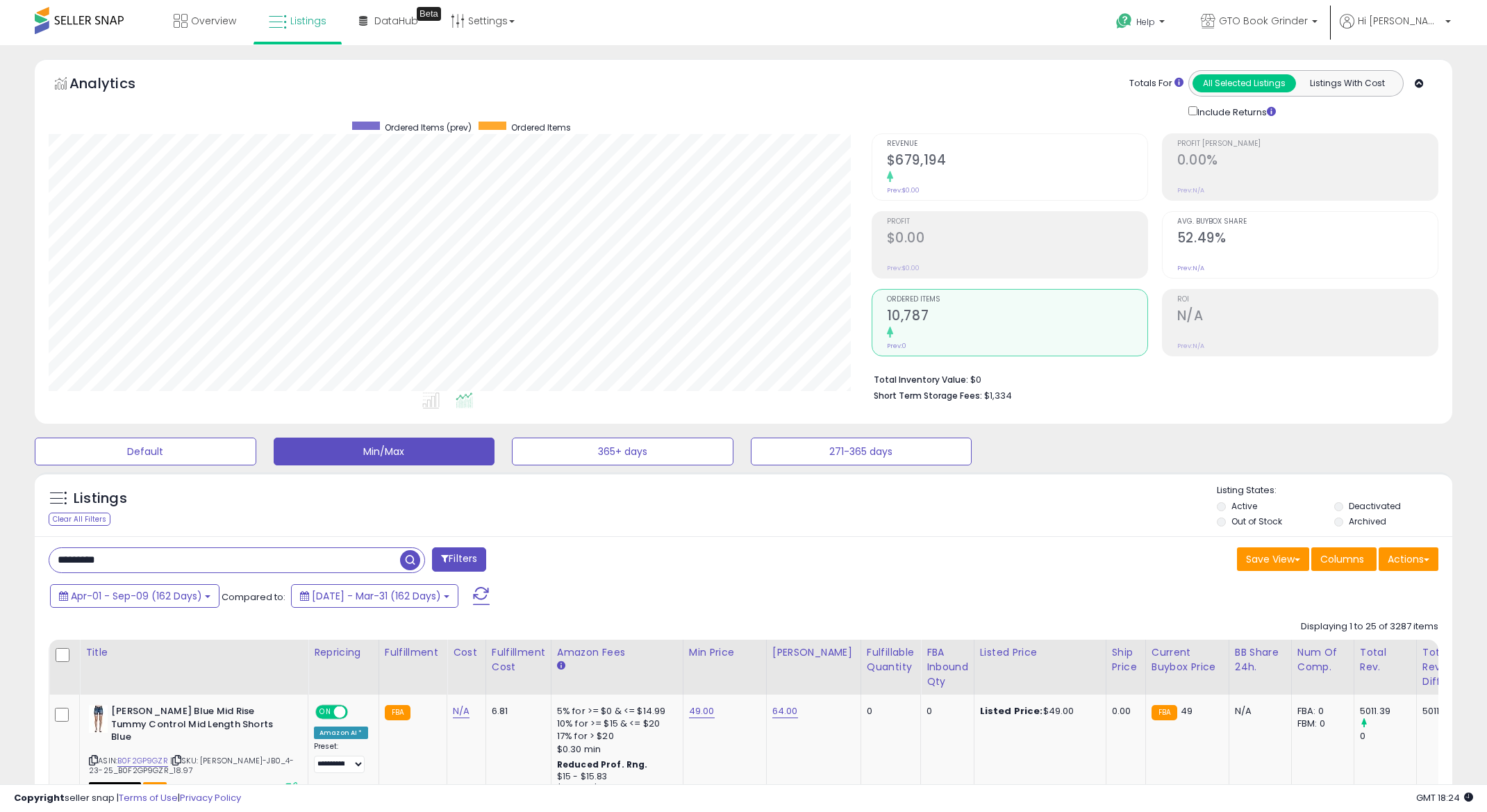
drag, startPoint x: 152, startPoint y: 556, endPoint x: 14, endPoint y: 526, distance: 141.2
click at [0, 485] on html "Unable to login Retrieving listings data.. has not yet accepted the Terms of Us…" at bounding box center [744, 406] width 1487 height 812
paste input "**********"
type input "**********"
click at [414, 556] on span "button" at bounding box center [410, 560] width 20 height 20
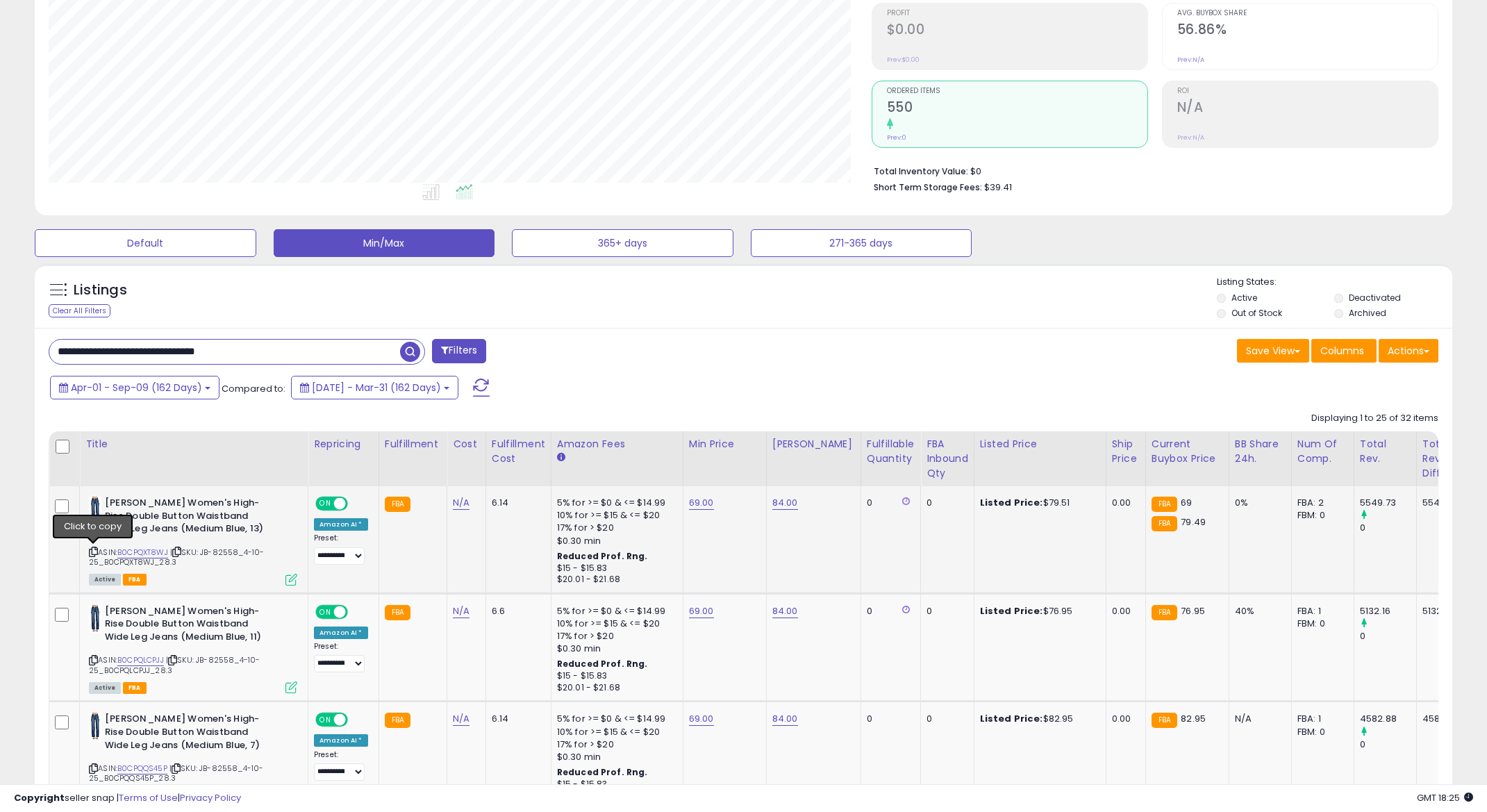
click at [89, 551] on icon at bounding box center [93, 551] width 9 height 8
click at [1418, 341] on button "Actions" at bounding box center [1408, 351] width 60 height 24
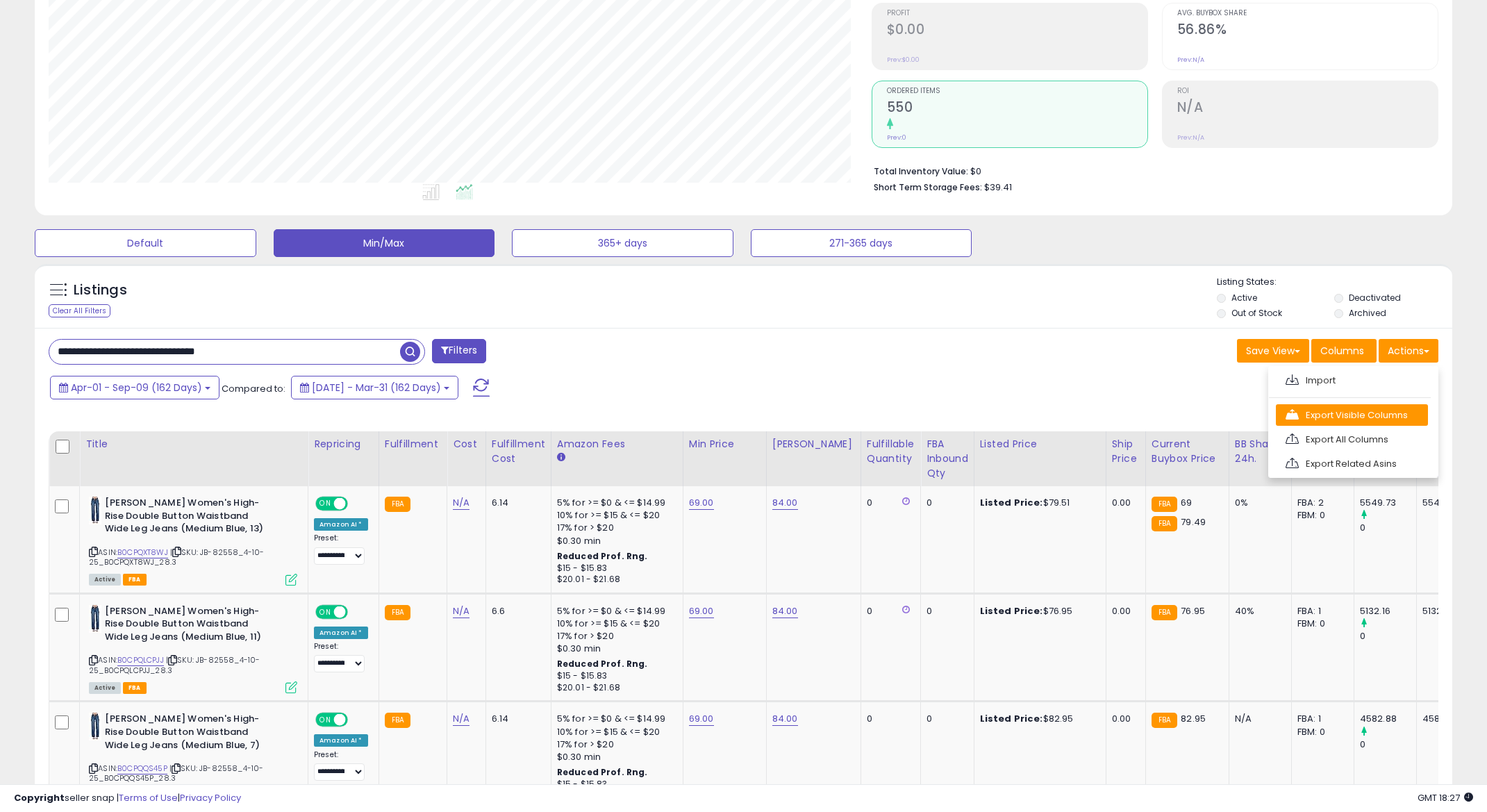
click at [1371, 418] on link "Export Visible Columns" at bounding box center [1352, 415] width 152 height 21
